Goal: Task Accomplishment & Management: Manage account settings

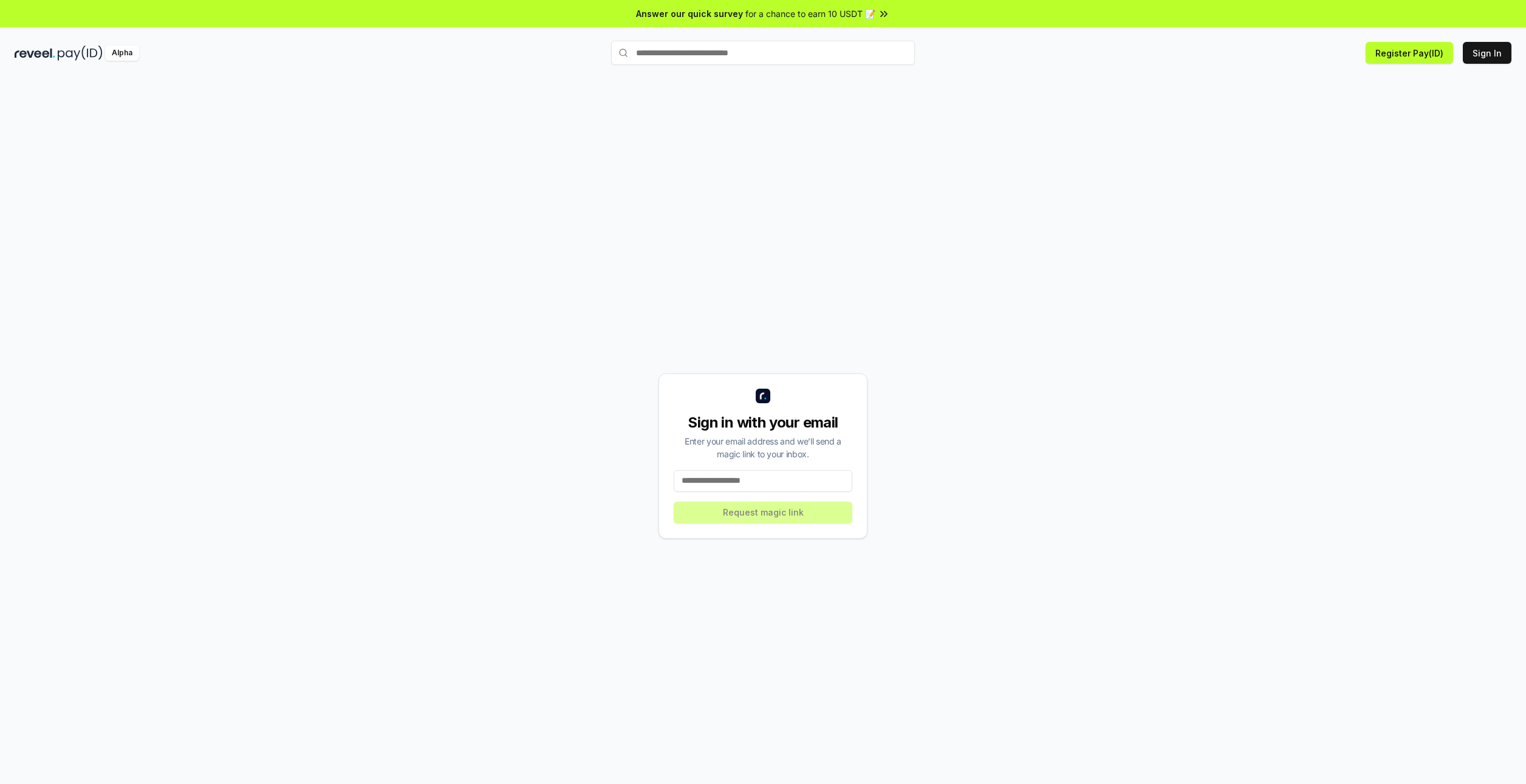
click at [743, 485] on input at bounding box center [763, 480] width 178 height 22
type input "**********"
click at [748, 519] on button "Request magic link" at bounding box center [763, 512] width 178 height 22
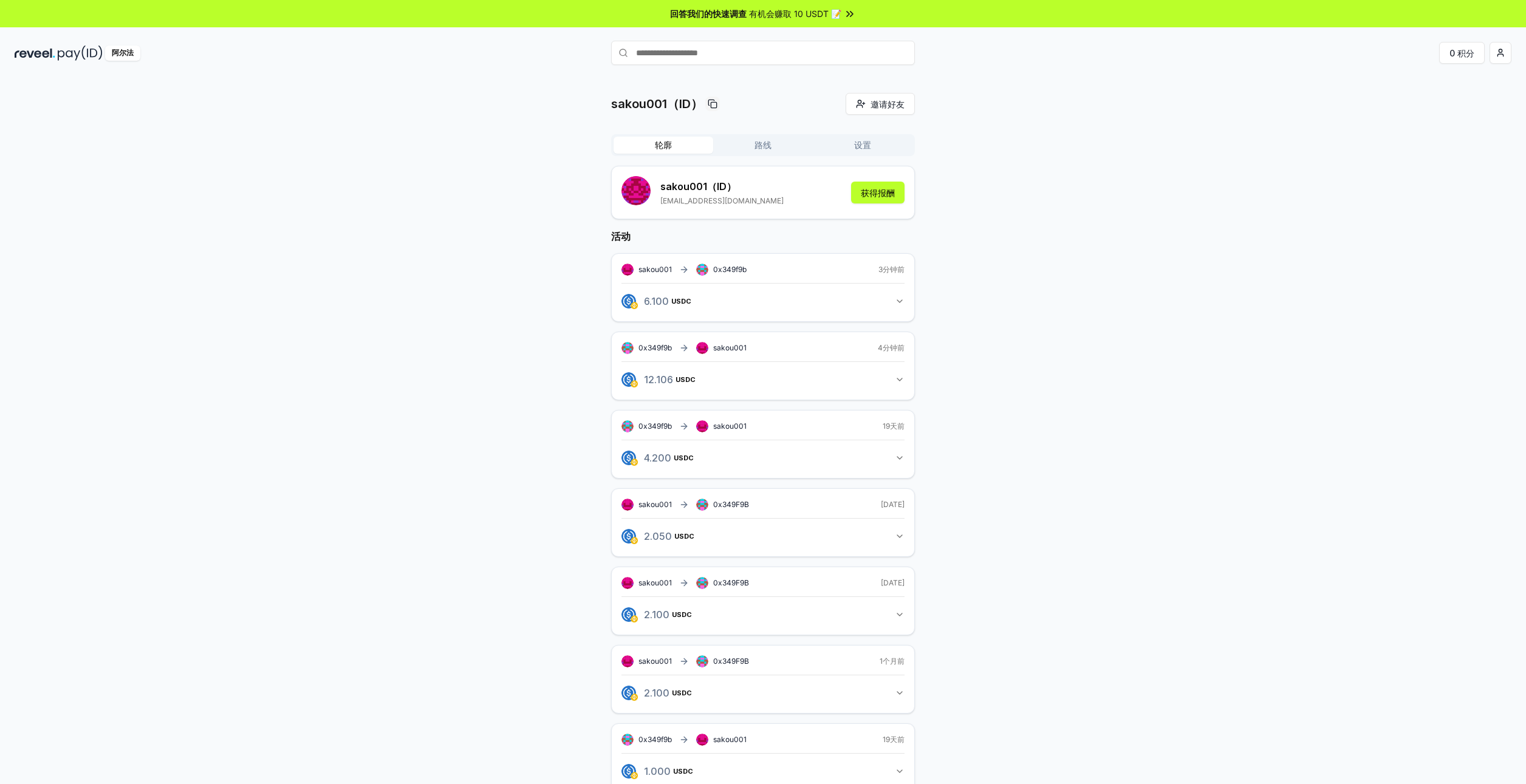
click at [782, 58] on input "text" at bounding box center [763, 53] width 304 height 24
click at [881, 194] on button "获得报酬" at bounding box center [877, 192] width 53 height 22
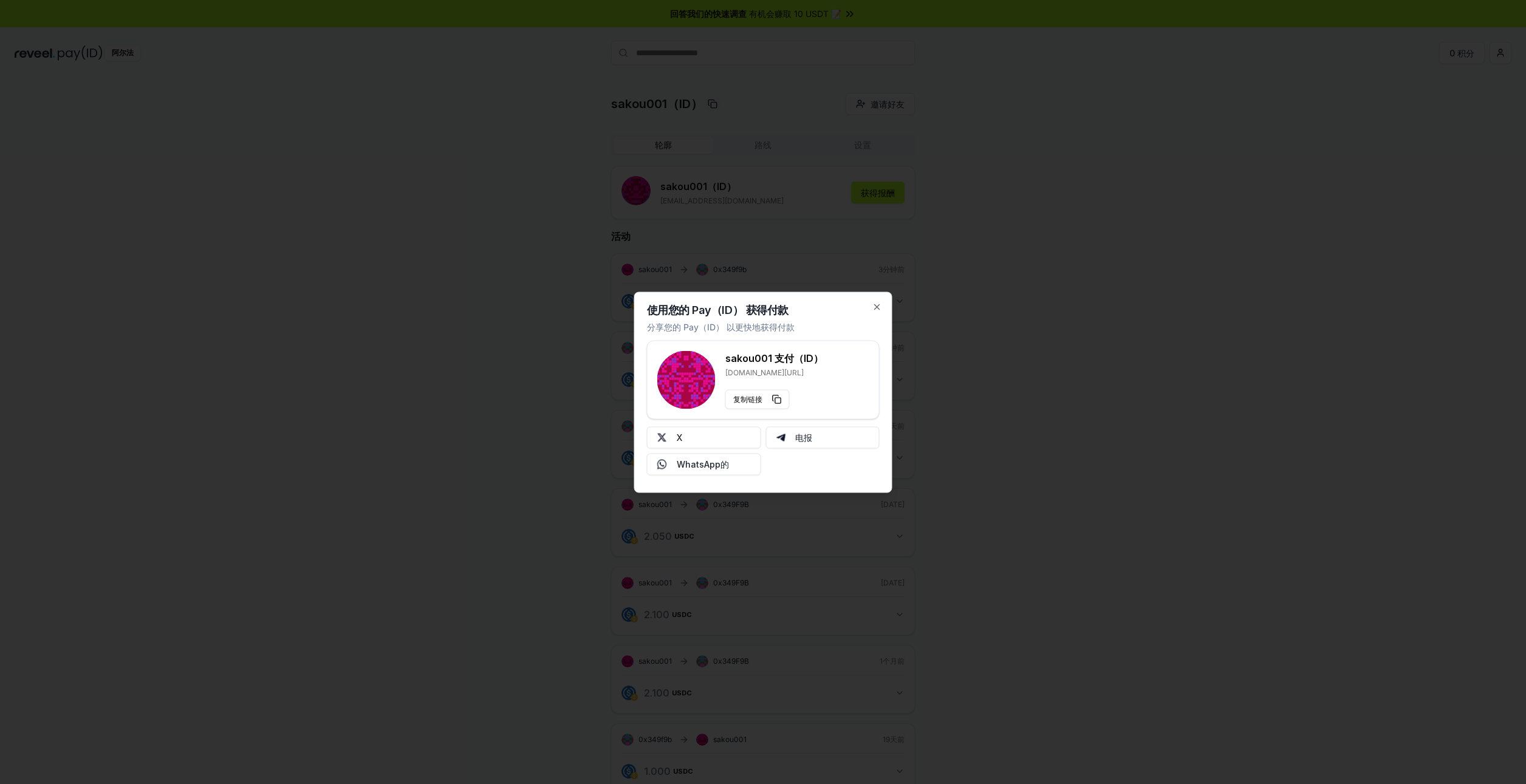
click at [1015, 240] on div at bounding box center [763, 392] width 1526 height 784
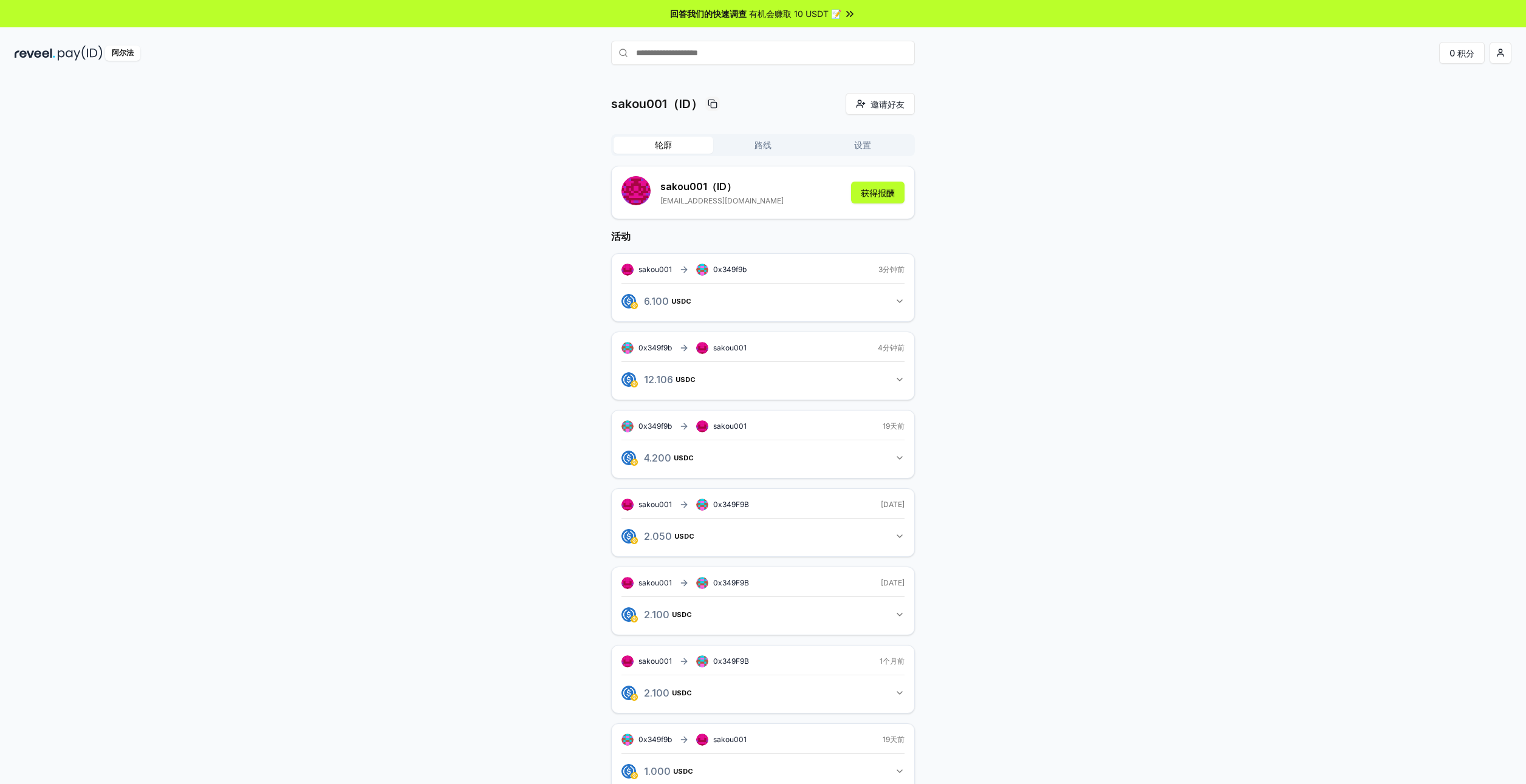
click at [770, 52] on input "text" at bounding box center [763, 53] width 304 height 24
click at [742, 267] on span "0x349f9b" at bounding box center [729, 269] width 33 height 9
click at [892, 302] on button "6.100 USDC 6.1 USDC" at bounding box center [763, 301] width 283 height 21
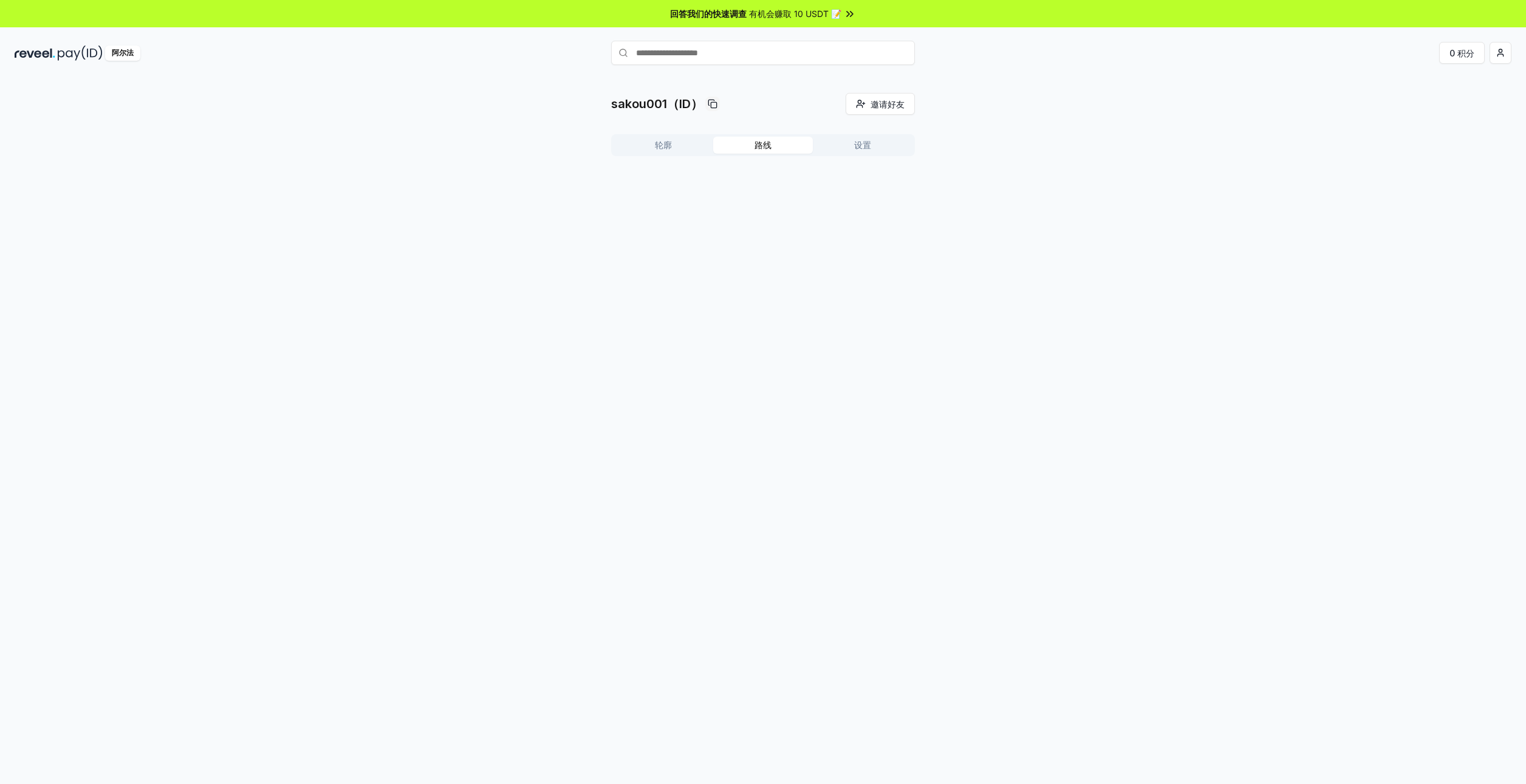
click at [770, 147] on button "路线" at bounding box center [763, 144] width 100 height 17
click at [848, 145] on button "设置" at bounding box center [862, 144] width 100 height 17
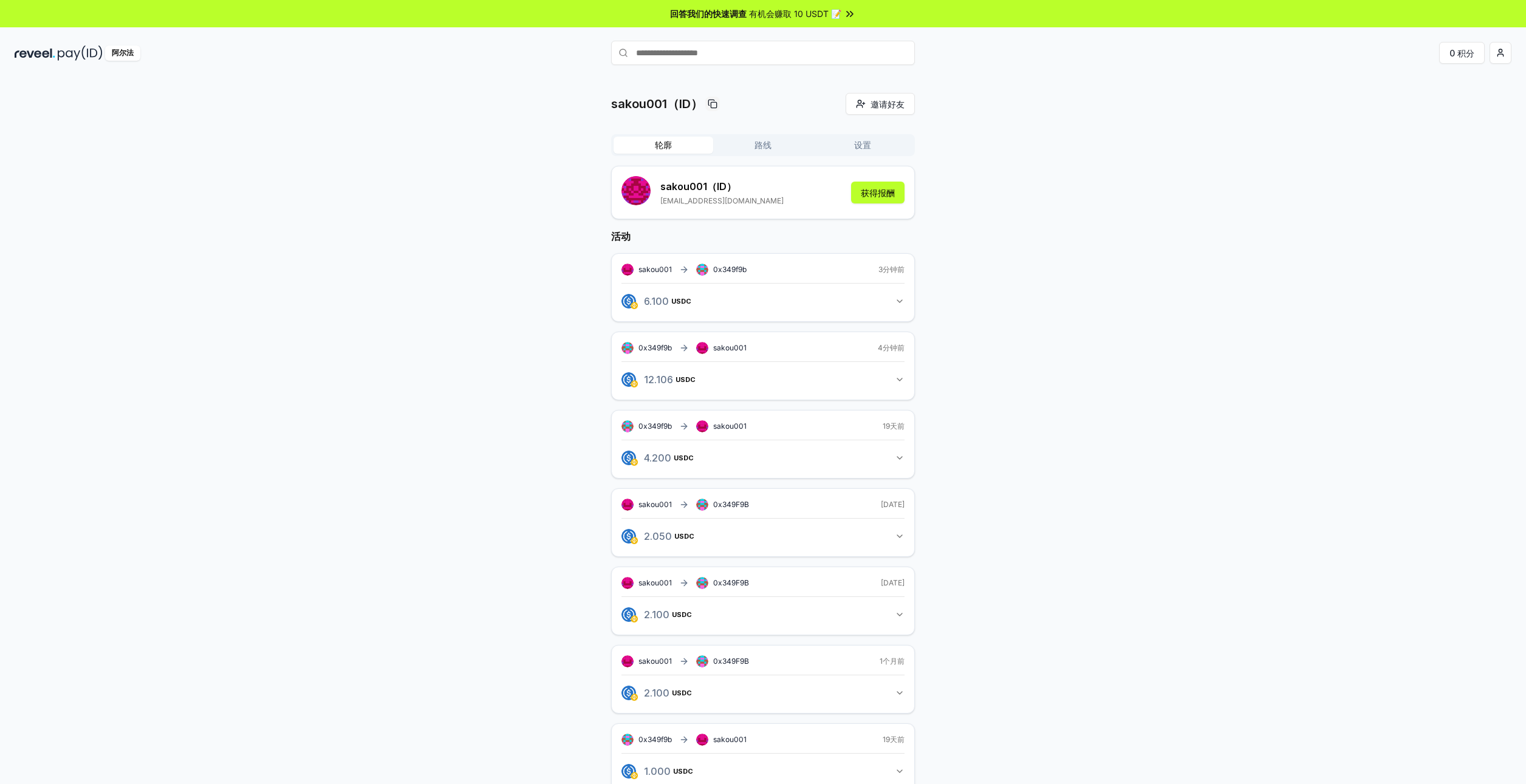
click at [656, 141] on button "轮廓" at bounding box center [663, 144] width 100 height 17
click at [725, 49] on input "text" at bounding box center [763, 53] width 304 height 24
click at [1503, 51] on html "回答我们的快速调查 有机会赚取 10 USDT 📝 阿尔法 0 积分 sakou001（ID） 邀请好友 Invite 轮廓 路线 设置 sakou001（I…" at bounding box center [763, 392] width 1526 height 784
click at [1230, 95] on html "回答我们的快速调查 有机会赚取 10 USDT 📝 阿尔法 0 积分 sakou001（ID） 邀请好友 Invite 轮廓 路线 设置 sakou001（I…" at bounding box center [763, 392] width 1526 height 784
